Goal: Transaction & Acquisition: Purchase product/service

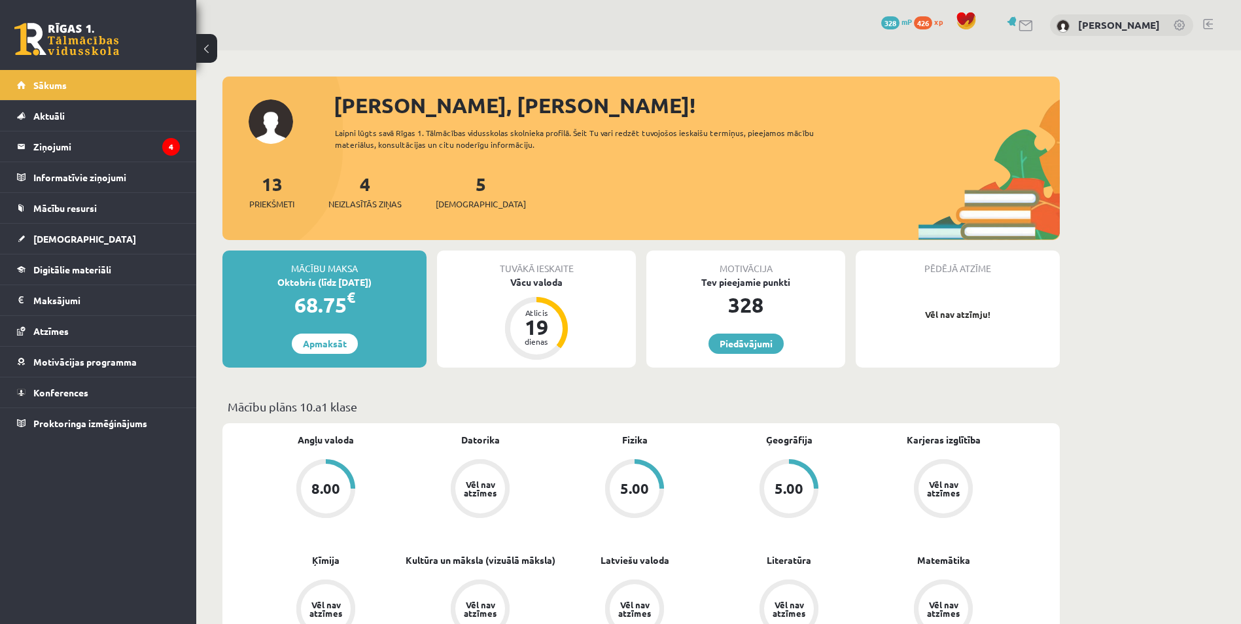
click at [65, 25] on link at bounding box center [66, 39] width 105 height 33
click at [319, 347] on link "Apmaksāt" at bounding box center [325, 344] width 66 height 20
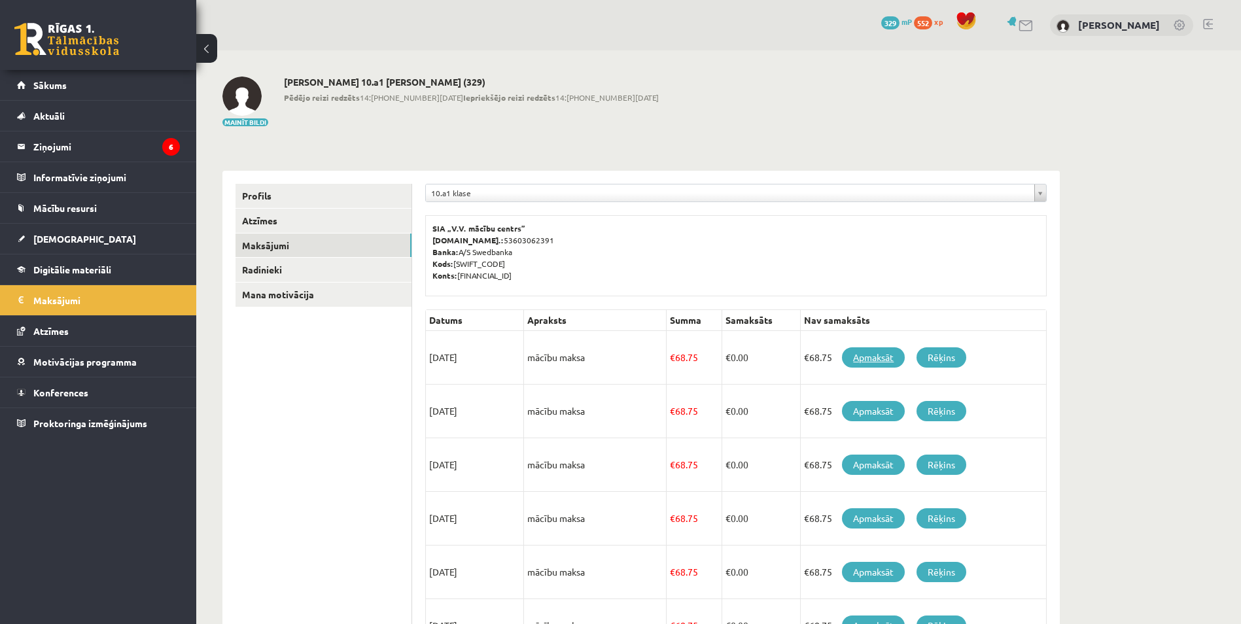
click at [884, 361] on link "Apmaksāt" at bounding box center [873, 357] width 63 height 20
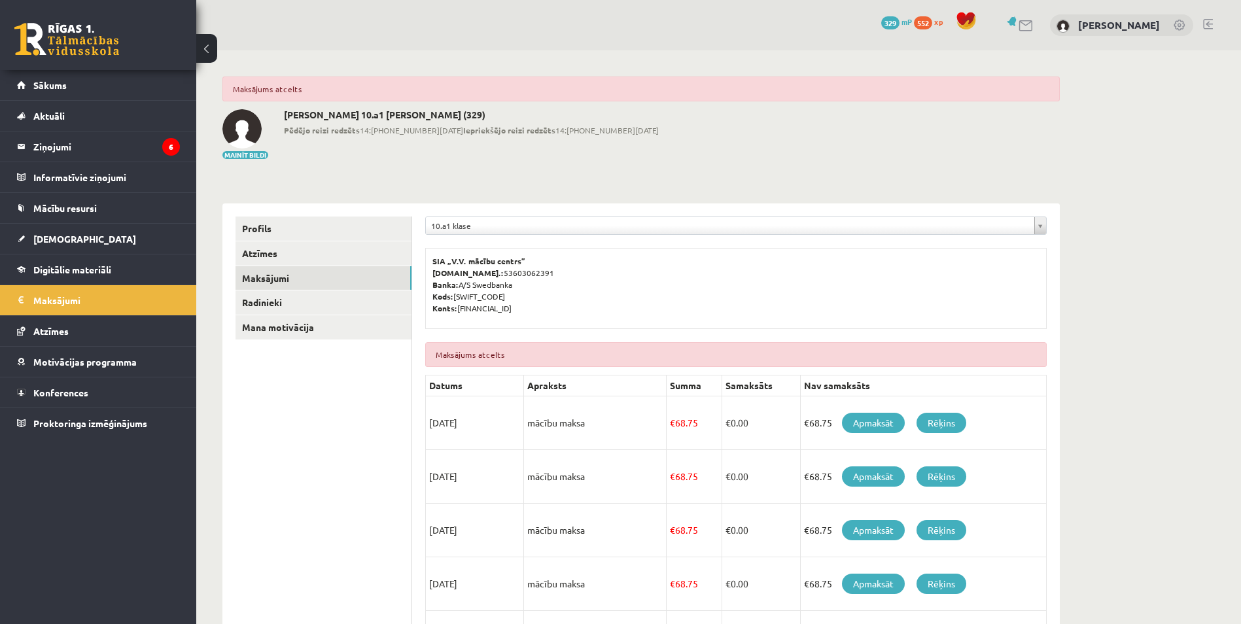
click at [71, 39] on link at bounding box center [66, 39] width 105 height 33
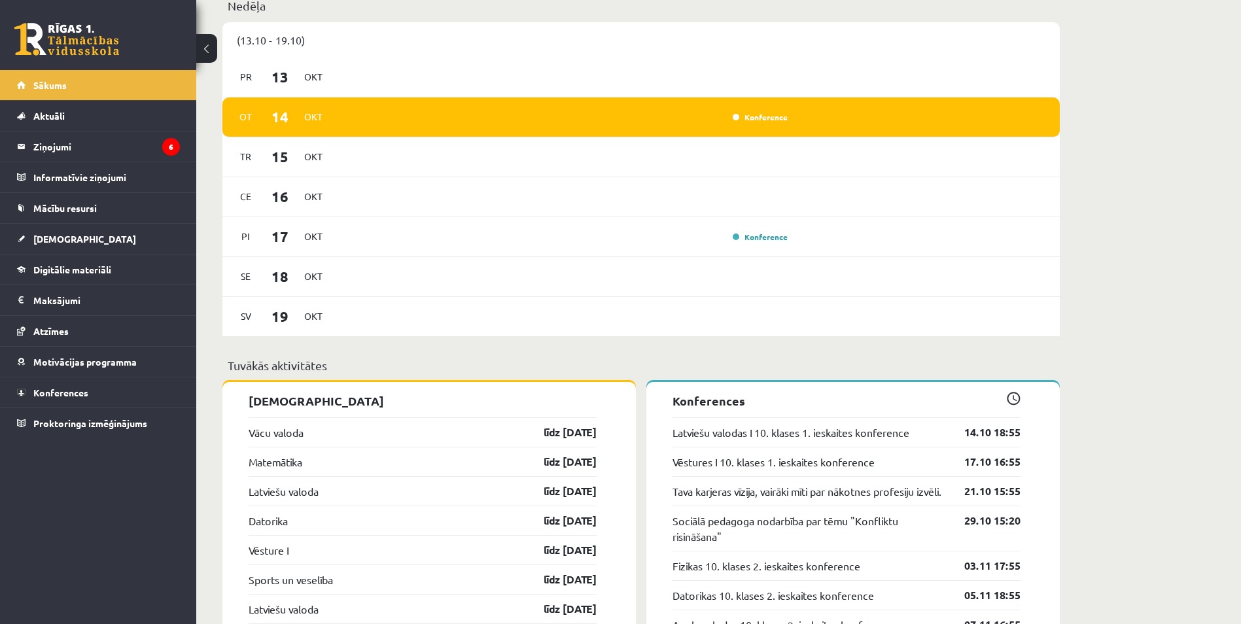
scroll to position [851, 0]
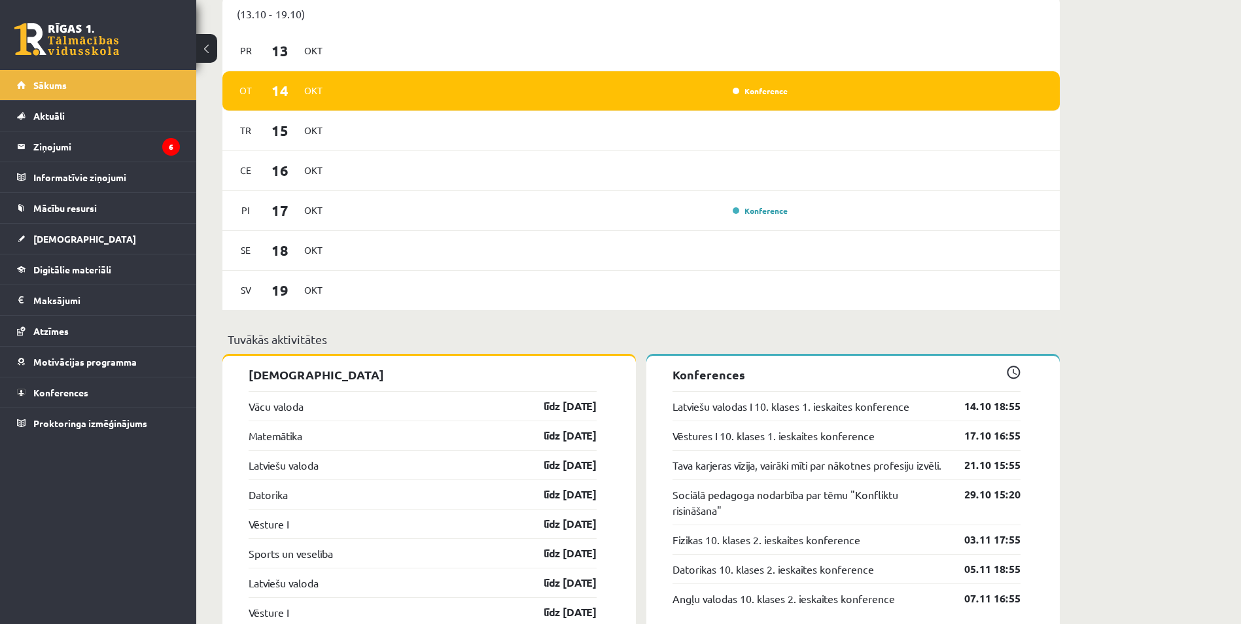
click at [1119, 352] on div "[PERSON_NAME], [PERSON_NAME]! Laipni lūgts savā Rīgas 1. Tālmācības vidusskolas…" at bounding box center [718, 484] width 1045 height 2569
click at [1121, 297] on div "[PERSON_NAME], [PERSON_NAME]! Laipni lūgts savā Rīgas 1. Tālmācības vidusskolas…" at bounding box center [718, 484] width 1045 height 2569
click at [1121, 295] on div "[PERSON_NAME], [PERSON_NAME]! Laipni lūgts savā Rīgas 1. Tālmācības vidusskolas…" at bounding box center [718, 484] width 1045 height 2569
click at [1103, 377] on div "[PERSON_NAME], [PERSON_NAME]! Laipni lūgts savā Rīgas 1. Tālmācības vidusskolas…" at bounding box center [718, 484] width 1045 height 2569
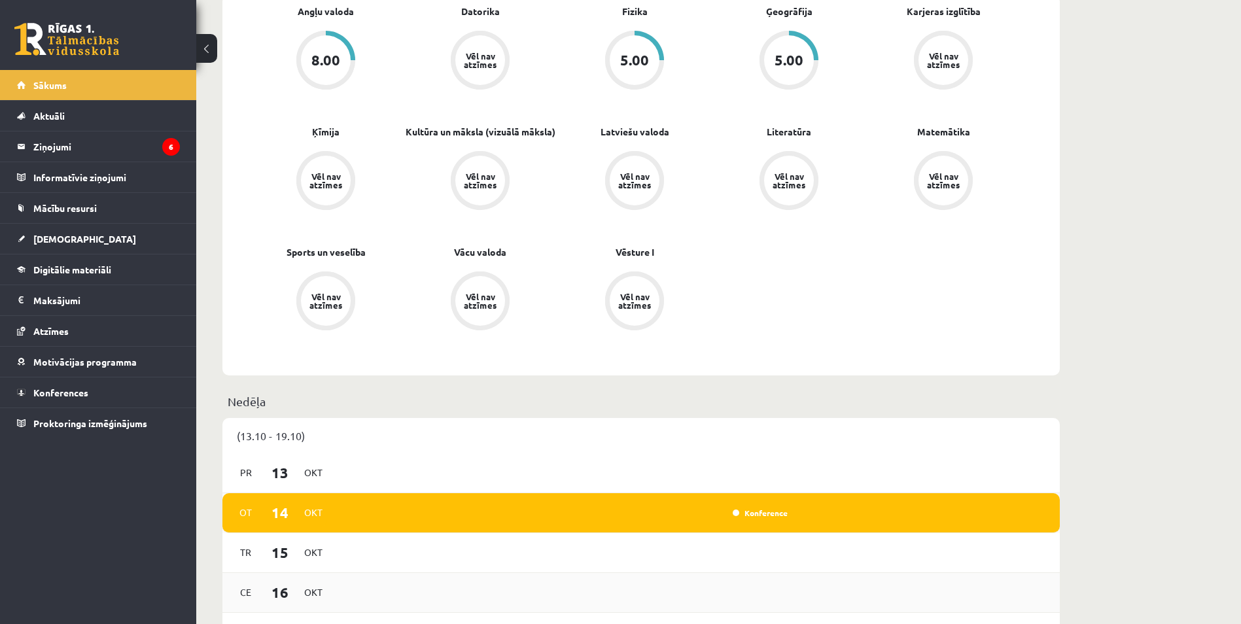
scroll to position [720, 0]
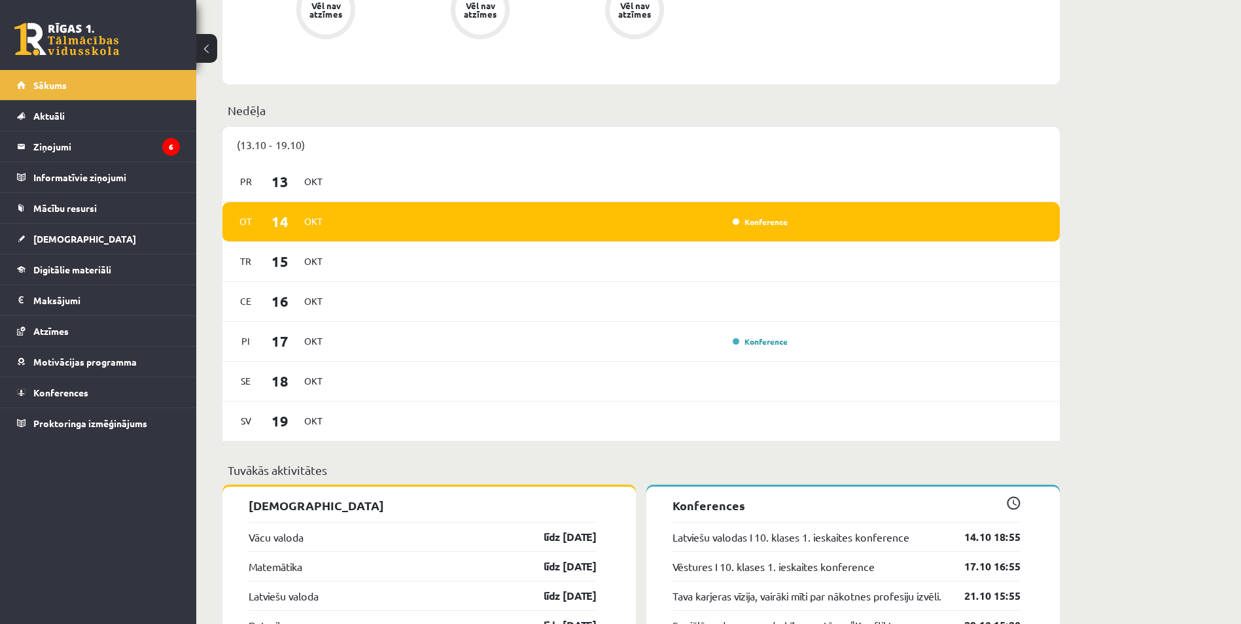
click at [1121, 274] on div "[PERSON_NAME], [PERSON_NAME]! Laipni lūgts savā Rīgas 1. Tālmācības vidusskolas…" at bounding box center [718, 615] width 1045 height 2569
